Goal: Information Seeking & Learning: Learn about a topic

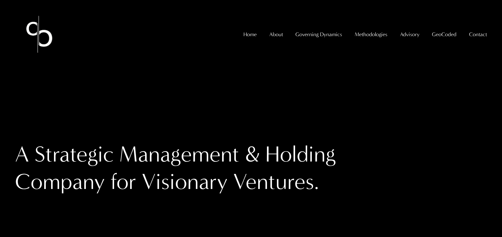
click at [0, 0] on span "GeoCoded - Weekly" at bounding box center [0, 0] width 0 height 0
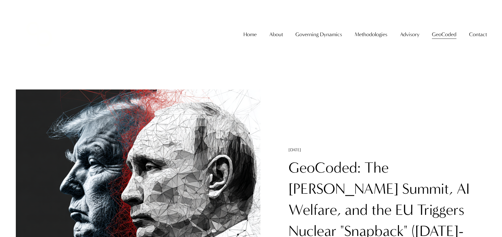
click at [337, 176] on link "GeoCoded: The [PERSON_NAME] Summit, AI Welfare, and the EU Triggers Nuclear "Sn…" at bounding box center [378, 210] width 181 height 102
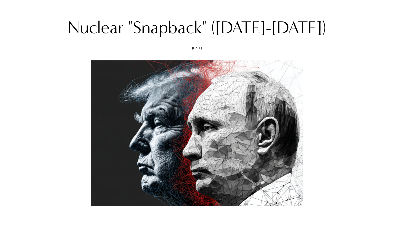
scroll to position [156, 0]
